Goal: Task Accomplishment & Management: Manage account settings

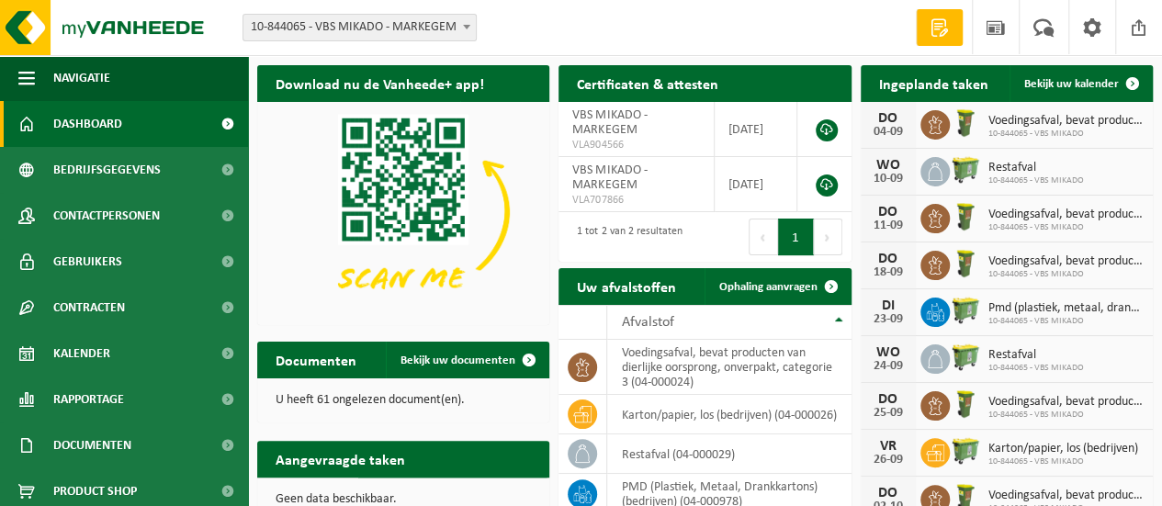
click at [469, 26] on b at bounding box center [466, 27] width 7 height 5
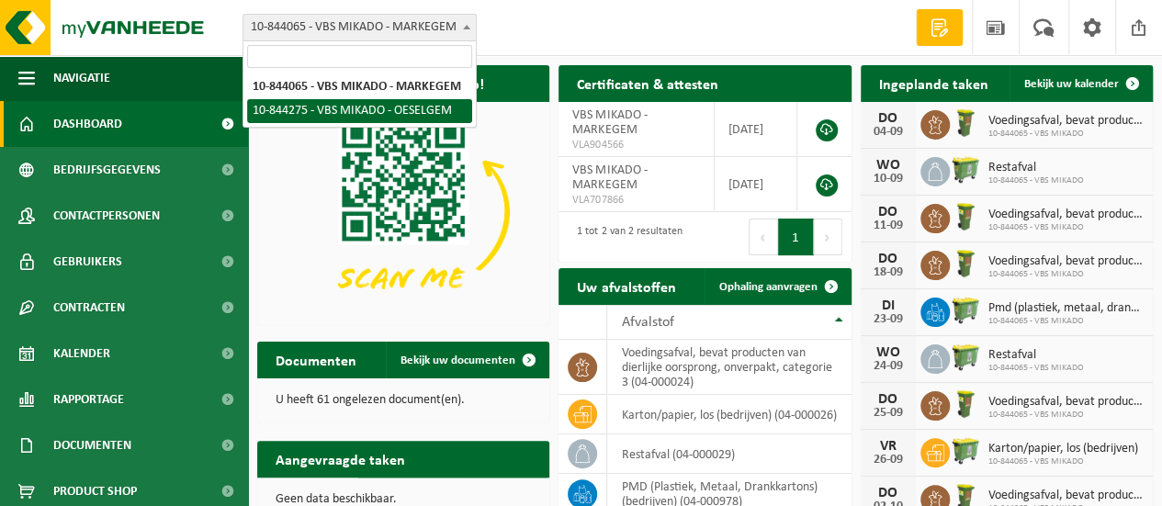
select select "128464"
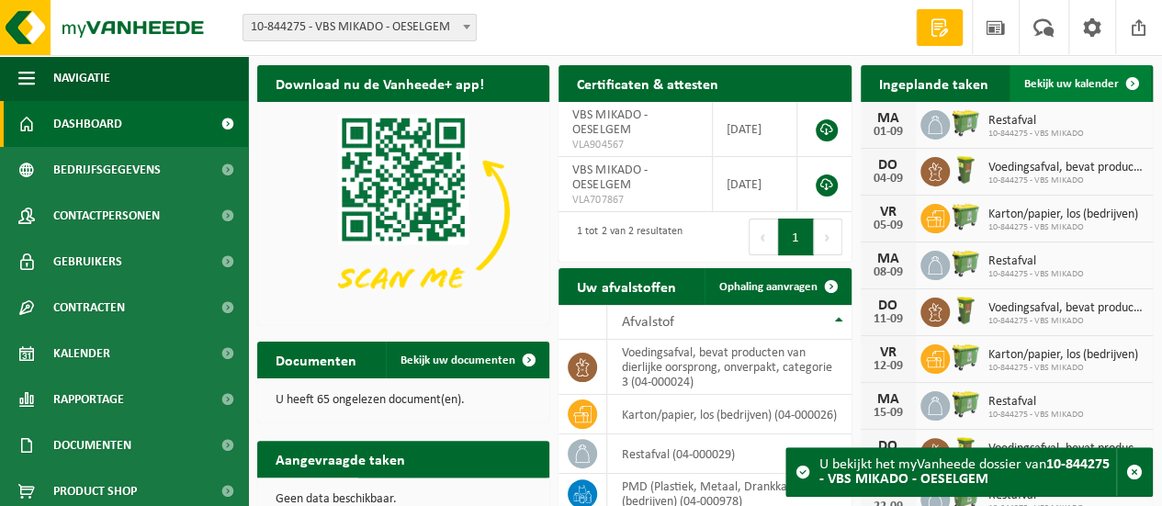
click at [1106, 85] on span "Bekijk uw kalender" at bounding box center [1071, 84] width 95 height 12
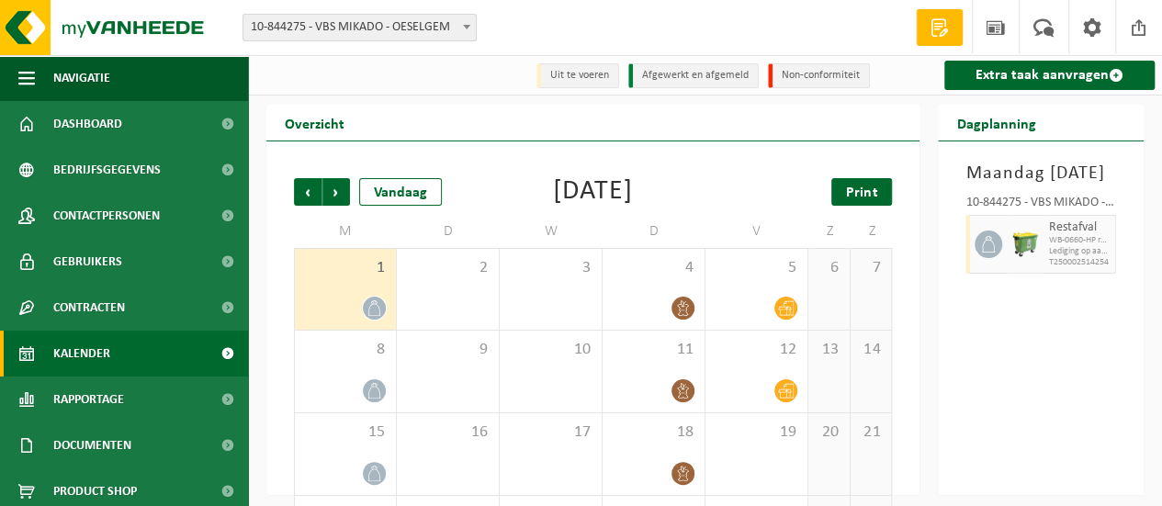
click at [871, 193] on span "Print" at bounding box center [861, 193] width 31 height 15
